Goal: Information Seeking & Learning: Learn about a topic

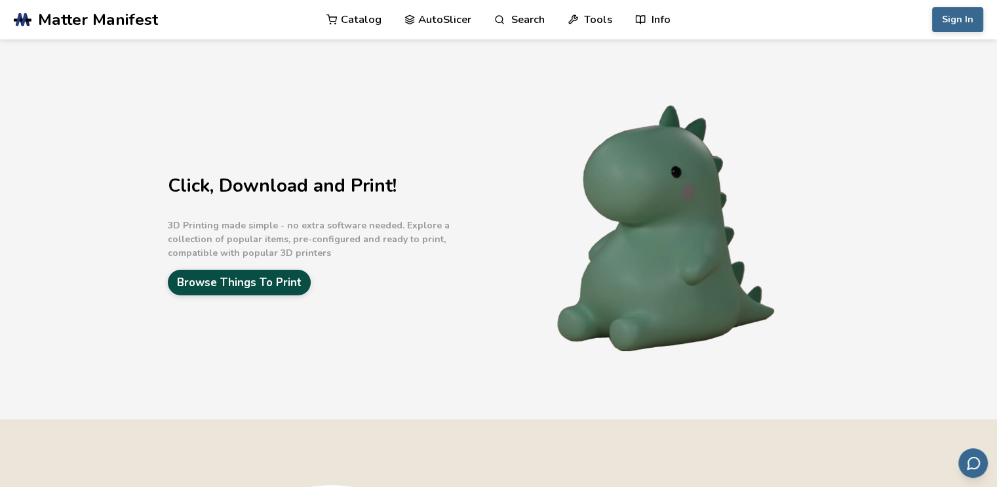
click at [266, 277] on link "Browse Things To Print" at bounding box center [239, 282] width 143 height 26
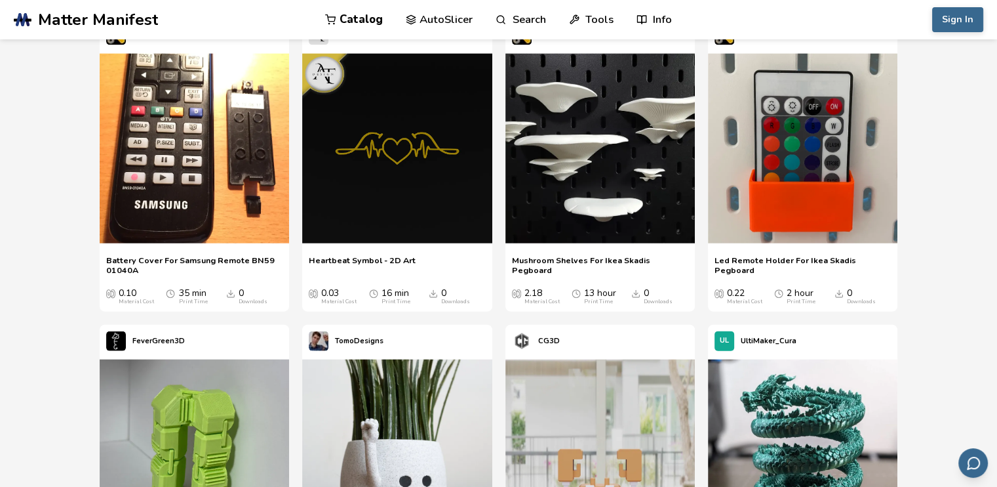
scroll to position [2688, 0]
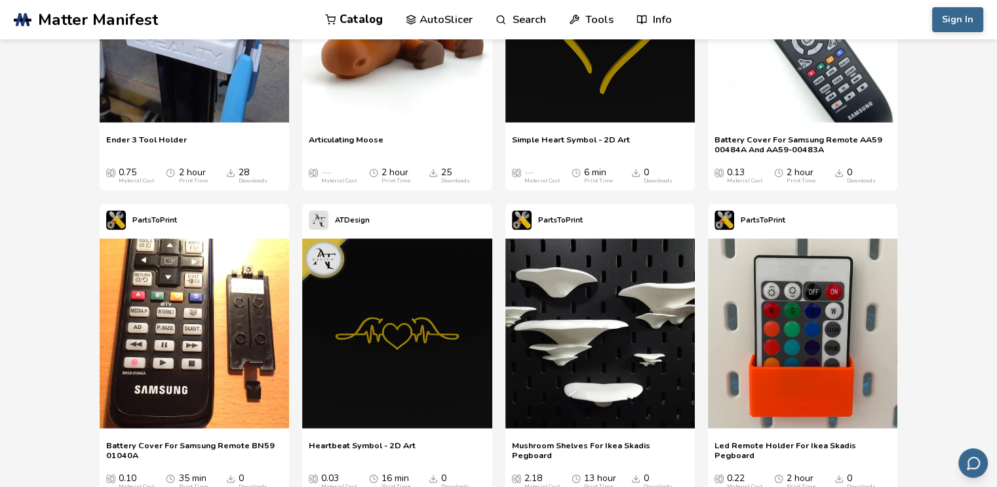
click at [767, 218] on p "PartsToPrint" at bounding box center [763, 220] width 45 height 14
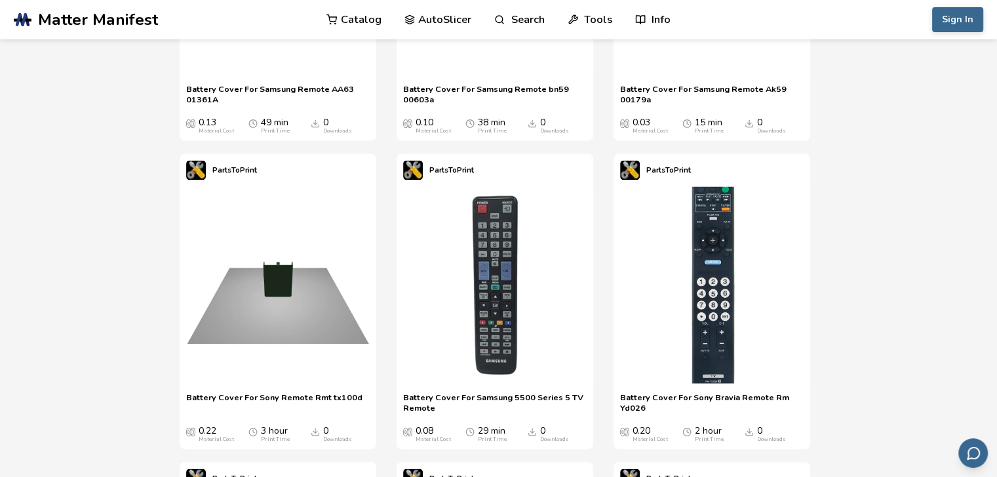
scroll to position [1902, 0]
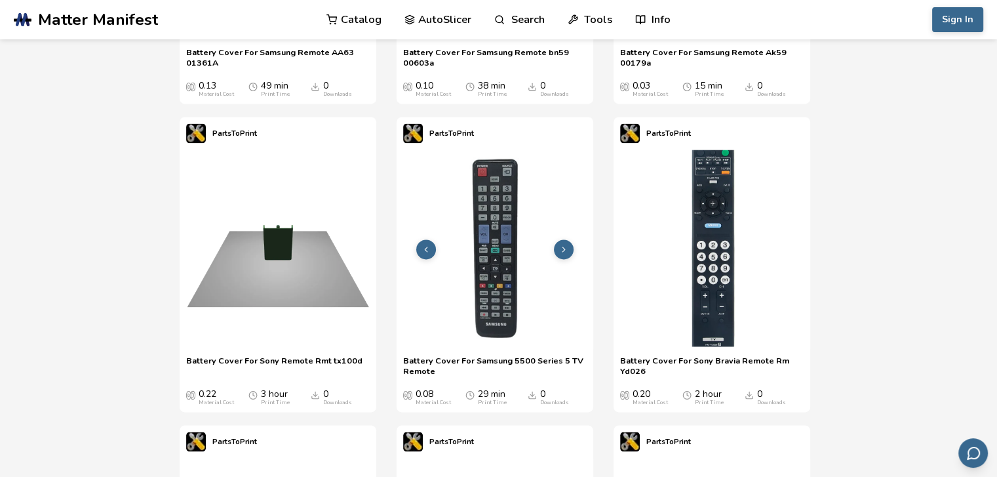
click at [487, 259] on img at bounding box center [495, 247] width 197 height 197
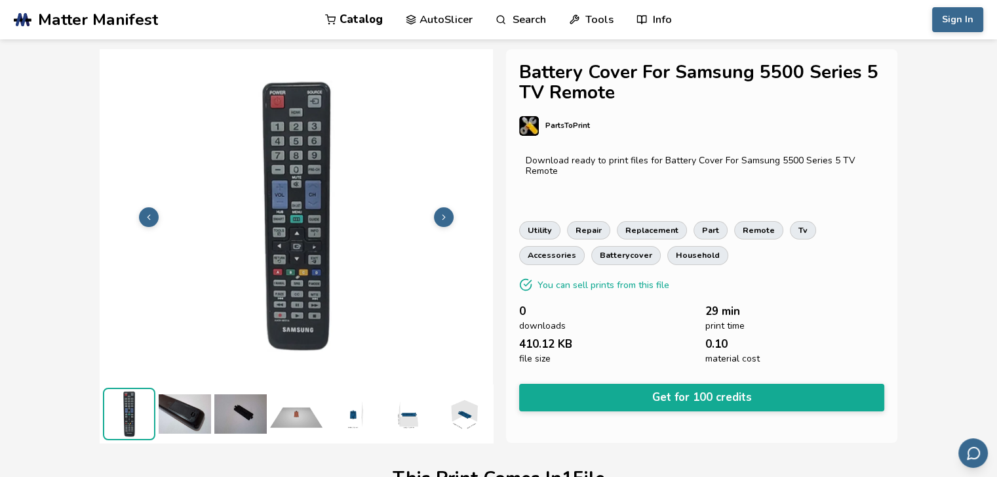
click at [58, 22] on span "Matter Manifest" at bounding box center [98, 19] width 120 height 18
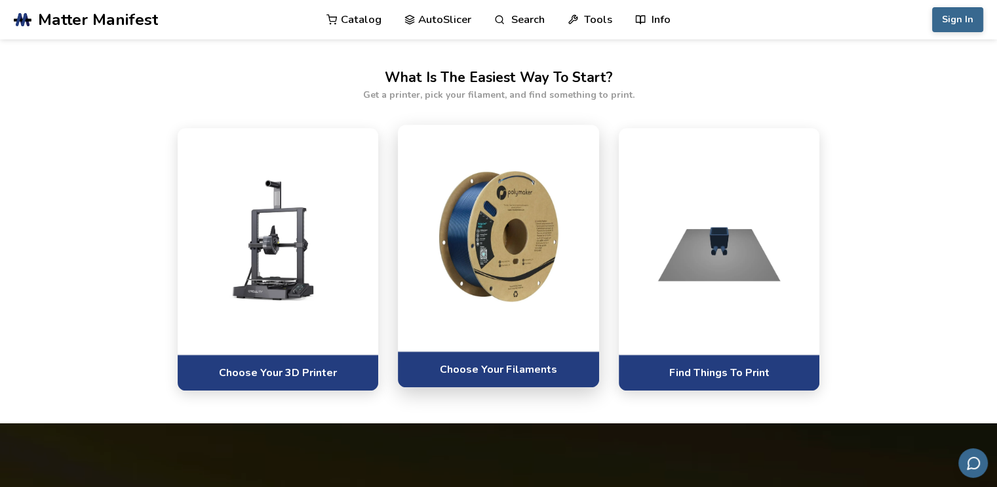
scroll to position [787, 0]
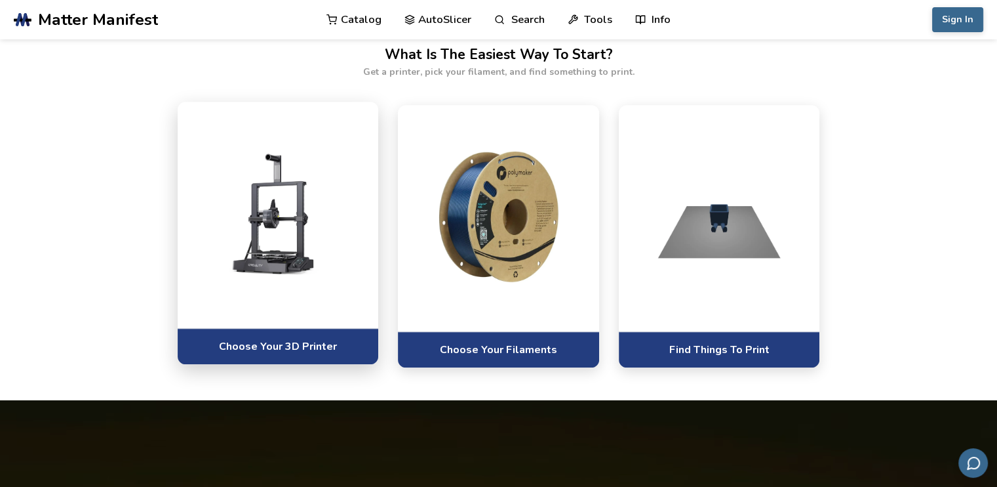
click at [275, 216] on img at bounding box center [278, 213] width 175 height 131
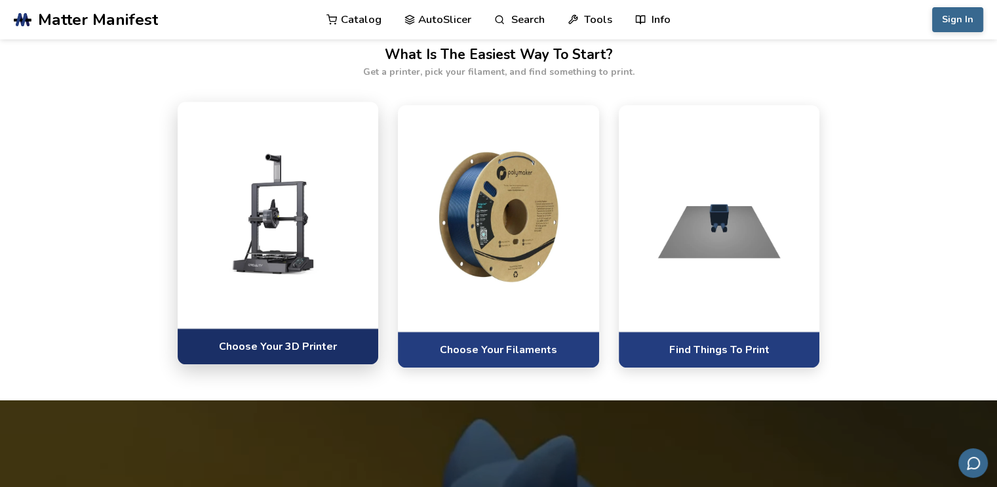
click at [290, 346] on link "Choose Your 3D Printer" at bounding box center [278, 346] width 201 height 36
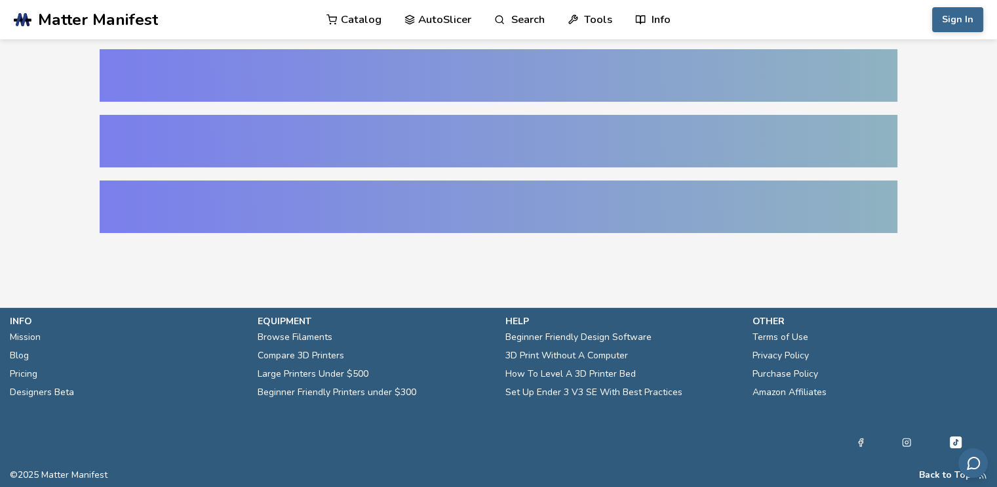
select select "**********"
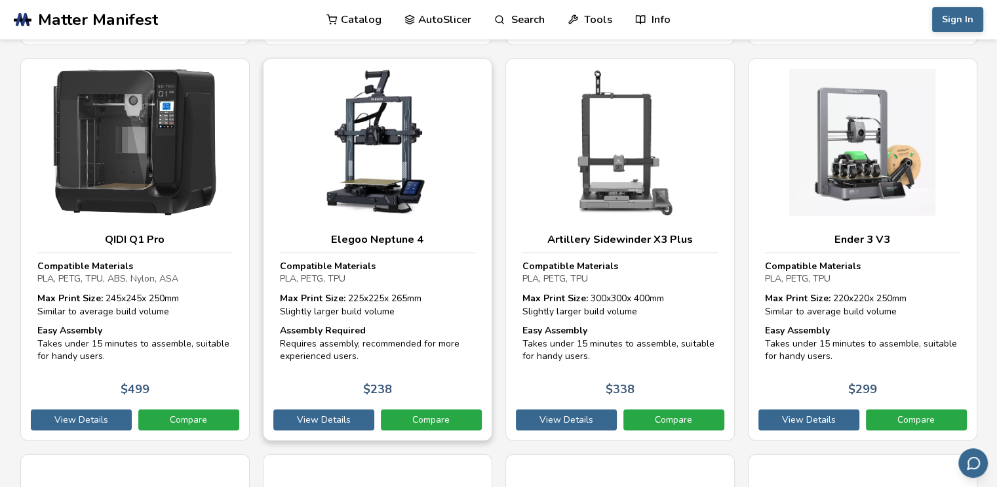
scroll to position [3344, 0]
